Goal: Transaction & Acquisition: Purchase product/service

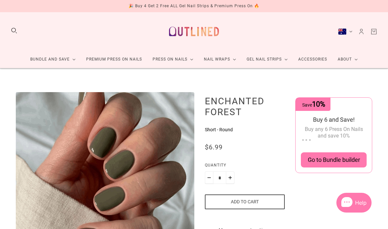
click at [213, 33] on img at bounding box center [194, 31] width 58 height 28
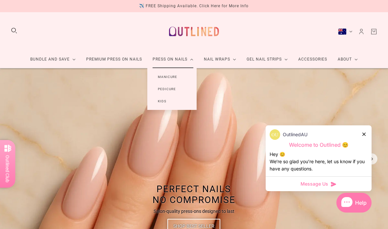
click at [171, 79] on link "Manicure" at bounding box center [167, 77] width 40 height 12
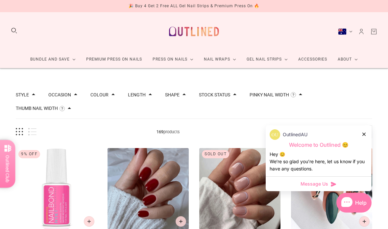
click at [365, 134] on div at bounding box center [364, 133] width 4 height 7
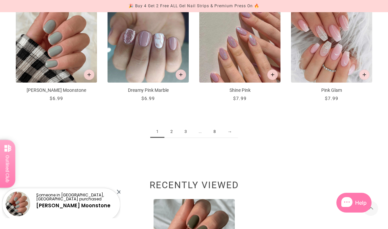
scroll to position [718, 0]
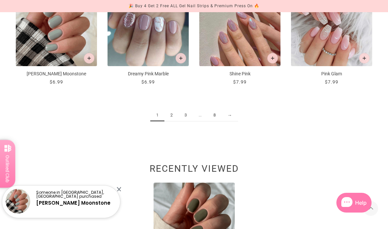
click at [236, 112] on link "→" at bounding box center [229, 115] width 16 height 12
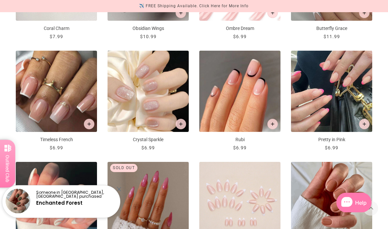
scroll to position [430, 0]
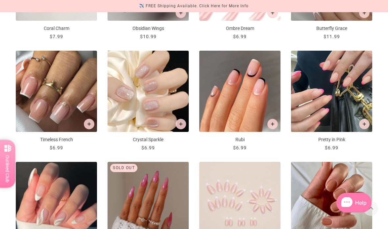
click at [366, 123] on icon "Add to cart" at bounding box center [363, 123] width 3 height 3
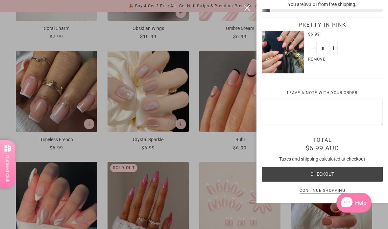
scroll to position [0, 0]
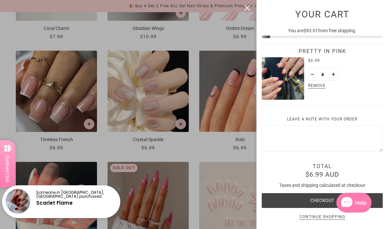
click at [246, 34] on div at bounding box center [194, 114] width 388 height 229
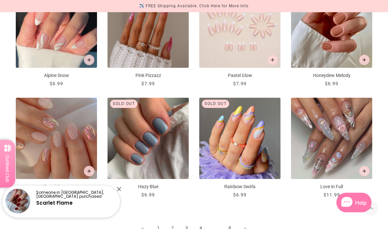
scroll to position [606, 0]
click at [188, 228] on link "3" at bounding box center [186, 228] width 14 height 12
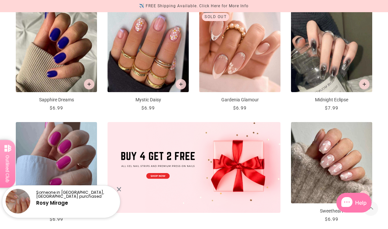
scroll to position [135, 0]
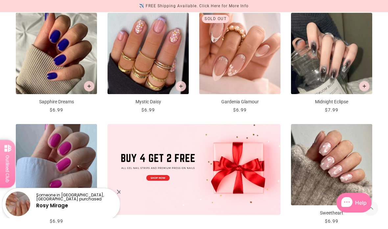
click at [93, 85] on button "Add to cart" at bounding box center [89, 86] width 11 height 11
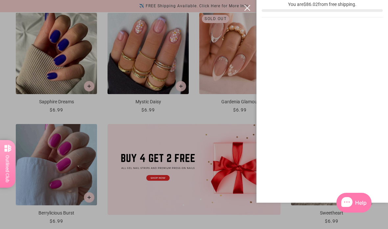
scroll to position [0, 0]
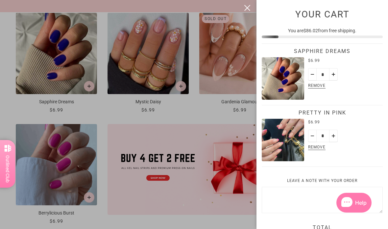
click at [227, 115] on div at bounding box center [194, 114] width 388 height 229
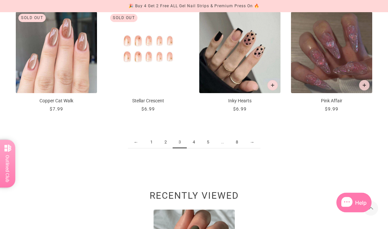
scroll to position [691, 0]
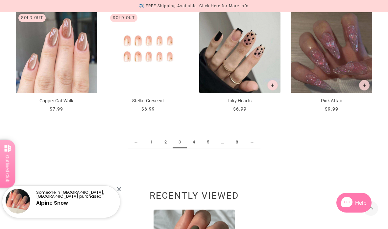
click at [194, 141] on link "4" at bounding box center [194, 142] width 14 height 12
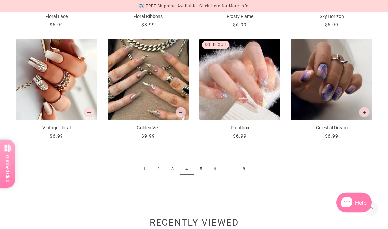
scroll to position [664, 0]
click at [203, 170] on link "5" at bounding box center [201, 169] width 14 height 12
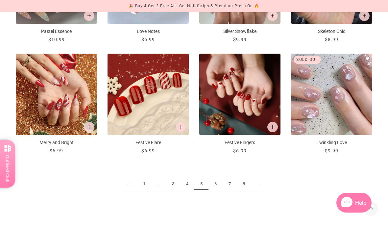
scroll to position [650, 0]
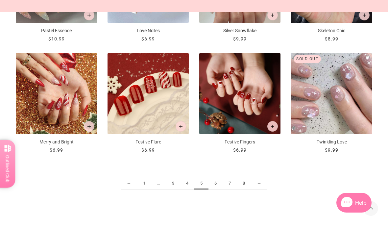
click at [219, 181] on link "6" at bounding box center [215, 183] width 14 height 12
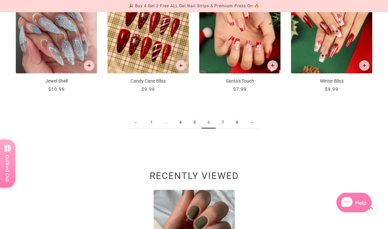
scroll to position [711, 0]
click at [225, 122] on link "7" at bounding box center [223, 122] width 14 height 12
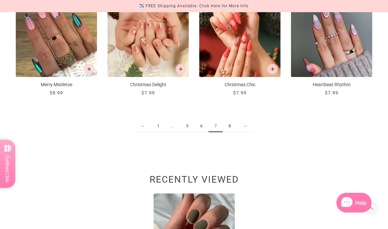
scroll to position [728, 0]
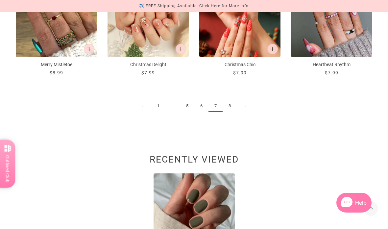
click at [228, 105] on link "8" at bounding box center [229, 106] width 14 height 12
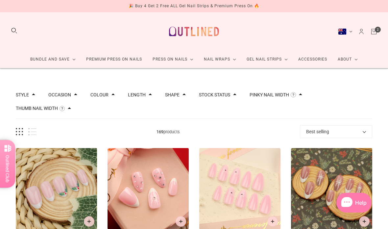
click at [232, 89] on div "Stock status In stock 129 Out of stock 40" at bounding box center [217, 91] width 37 height 13
click at [230, 96] on button "Stock status" at bounding box center [214, 94] width 31 height 5
click at [226, 116] on span "In stock" at bounding box center [222, 116] width 16 height 5
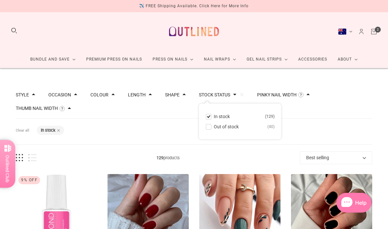
click at [348, 94] on div "Style Cat Eye 3 French 33 Glitter 7 Glitter Design 4 Nail Art 91 Ombre 7 Pearl …" at bounding box center [194, 101] width 356 height 34
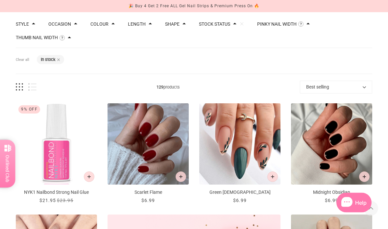
scroll to position [76, 0]
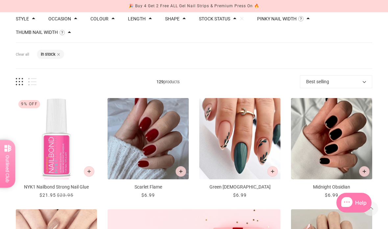
click at [178, 170] on button "Add to cart" at bounding box center [180, 171] width 11 height 11
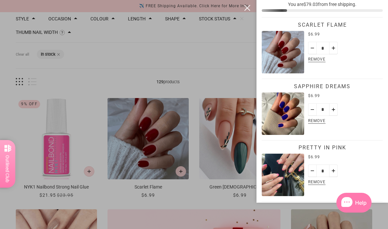
scroll to position [0, 0]
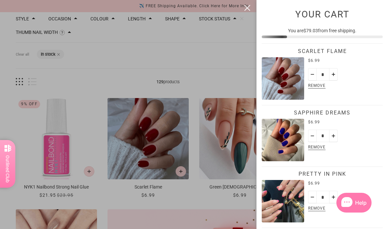
click at [237, 81] on div at bounding box center [194, 114] width 388 height 229
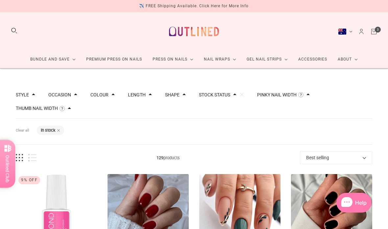
scroll to position [76, 0]
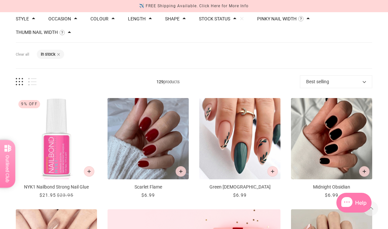
click at [366, 172] on button "Add to cart" at bounding box center [364, 171] width 11 height 11
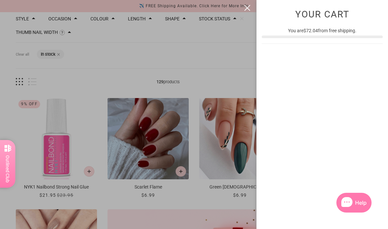
scroll to position [0, 0]
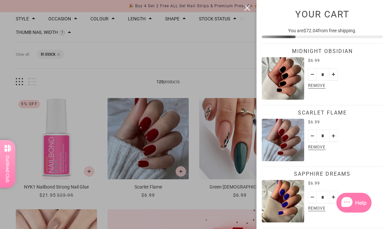
click at [239, 76] on div at bounding box center [194, 114] width 388 height 229
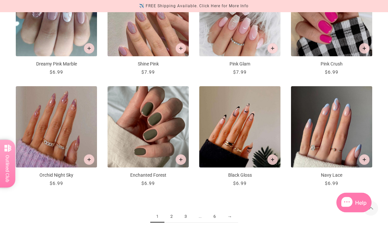
scroll to position [643, 0]
click at [170, 216] on link "2" at bounding box center [171, 216] width 14 height 12
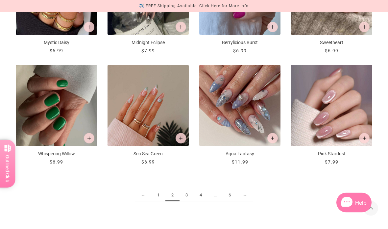
scroll to position [664, 0]
click at [184, 200] on link "3" at bounding box center [186, 195] width 14 height 12
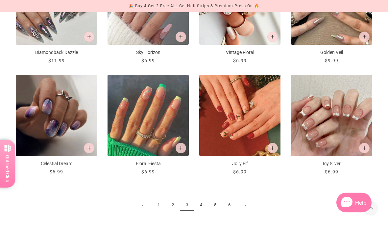
scroll to position [655, 0]
click at [200, 209] on link "4" at bounding box center [201, 205] width 14 height 12
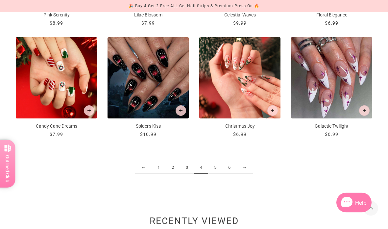
scroll to position [700, 0]
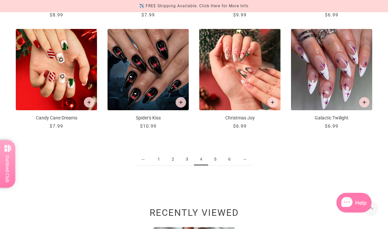
click at [217, 162] on link "5" at bounding box center [215, 159] width 14 height 12
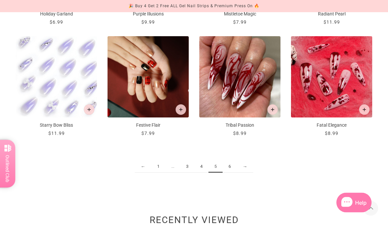
scroll to position [701, 0]
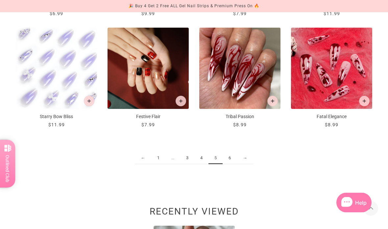
click at [232, 162] on link "6" at bounding box center [229, 158] width 14 height 12
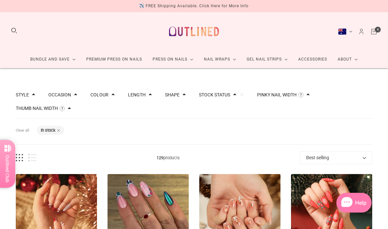
click at [376, 32] on icon "Cart" at bounding box center [373, 31] width 7 height 7
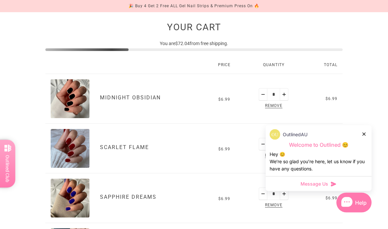
scroll to position [142, 0]
